Goal: Task Accomplishment & Management: Use online tool/utility

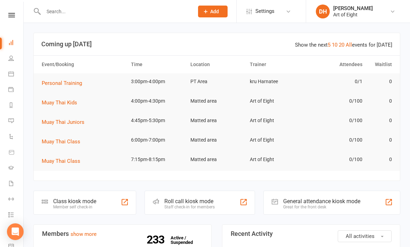
click at [73, 191] on div "Class kiosk mode Member self check-in" at bounding box center [84, 203] width 103 height 24
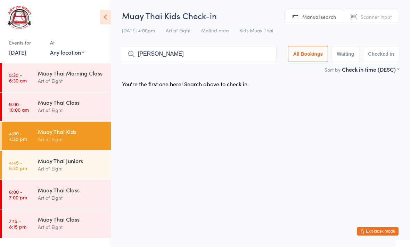
type input "[PERSON_NAME]"
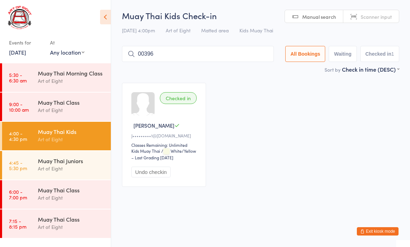
type input "00396"
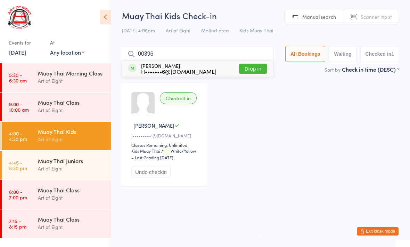
click at [242, 72] on button "Drop in" at bounding box center [253, 69] width 28 height 10
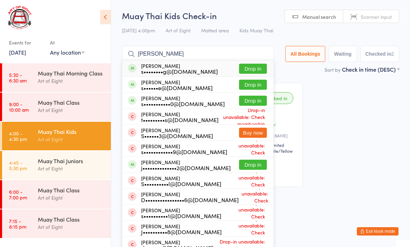
type input "[PERSON_NAME]"
click at [254, 166] on button "Drop in" at bounding box center [253, 165] width 28 height 10
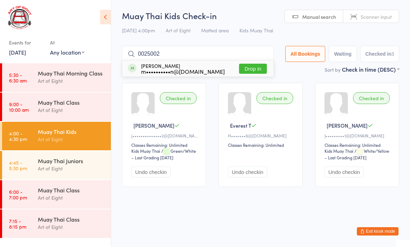
type input "00250025"
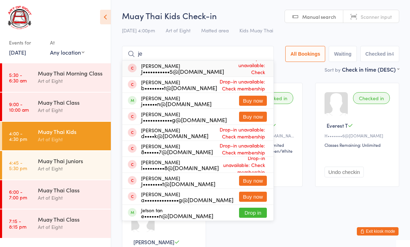
type input "je"
click at [239, 212] on button "Drop in" at bounding box center [253, 213] width 28 height 10
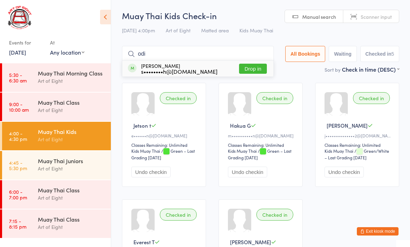
type input "odi"
click at [247, 70] on button "Drop in" at bounding box center [253, 69] width 28 height 10
